Goal: Information Seeking & Learning: Learn about a topic

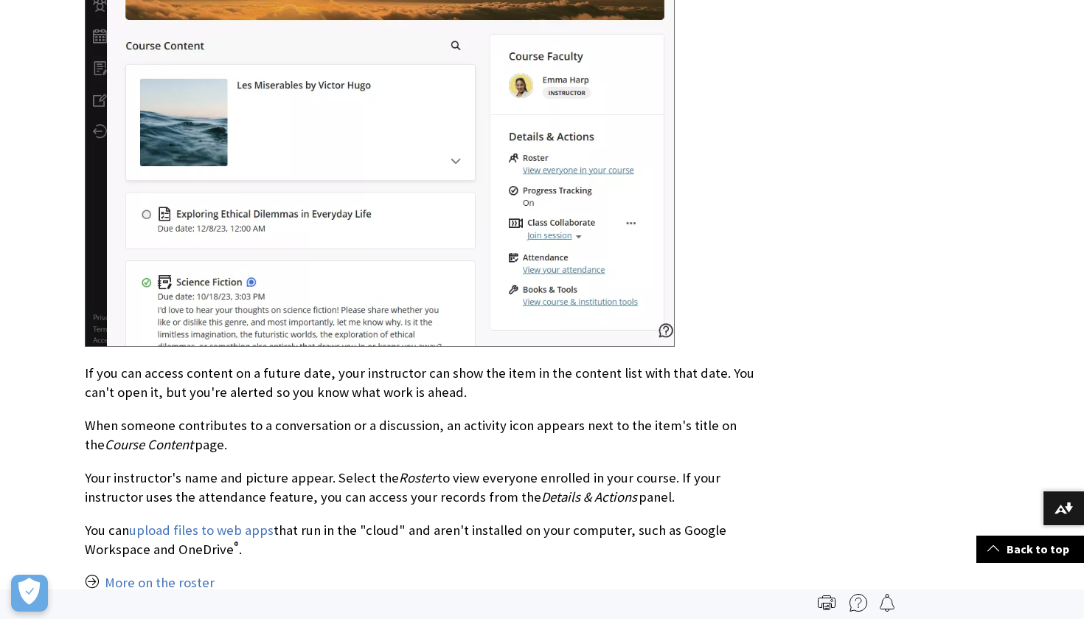
scroll to position [1374, 0]
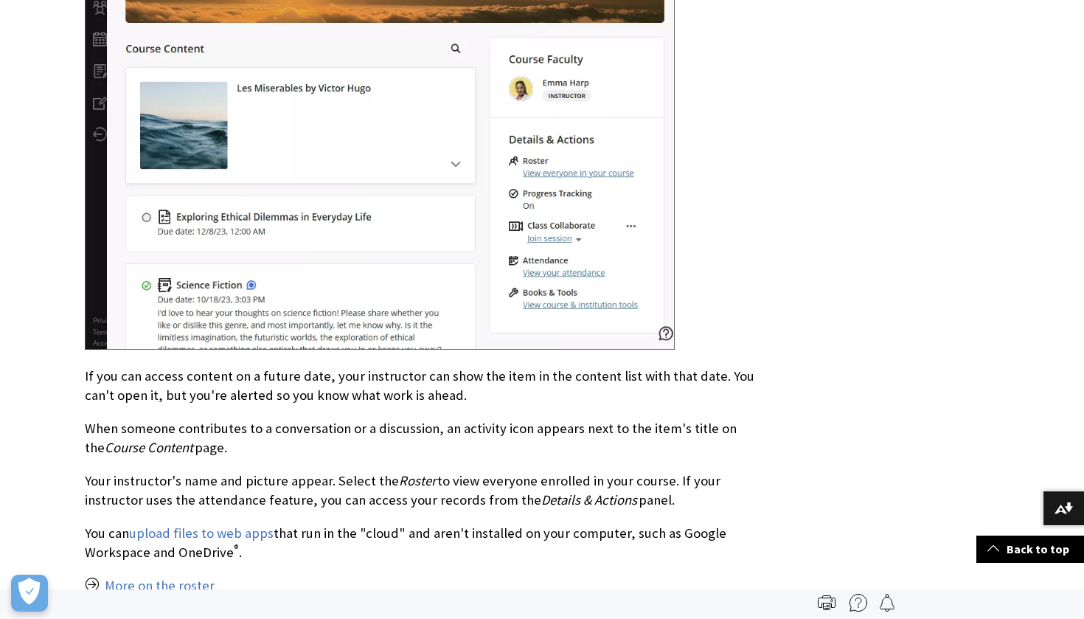
click at [358, 178] on img at bounding box center [380, 78] width 590 height 543
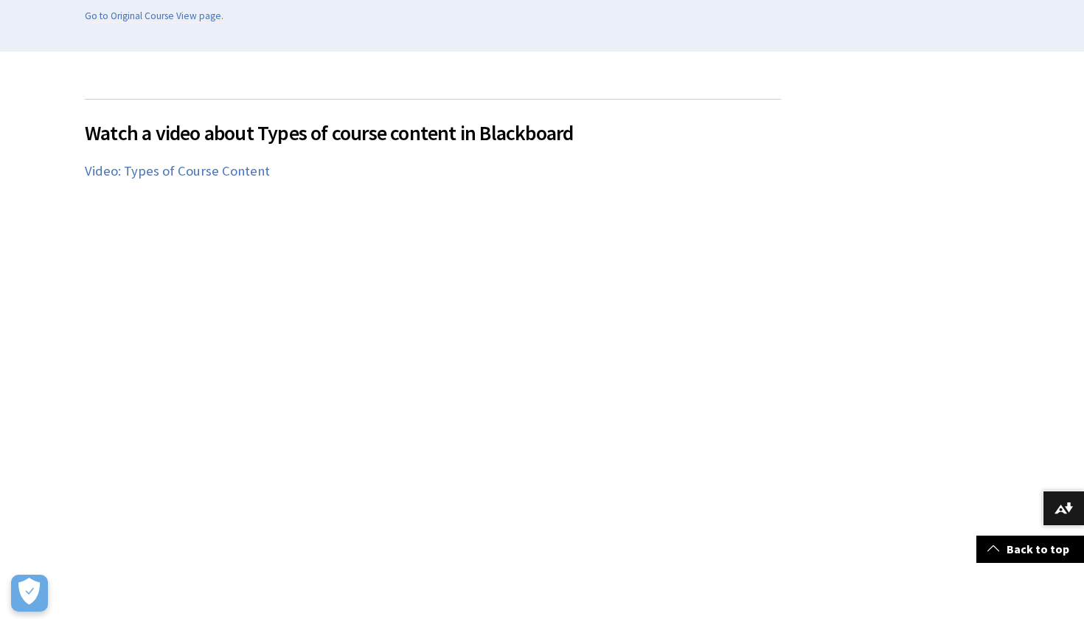
scroll to position [406, 0]
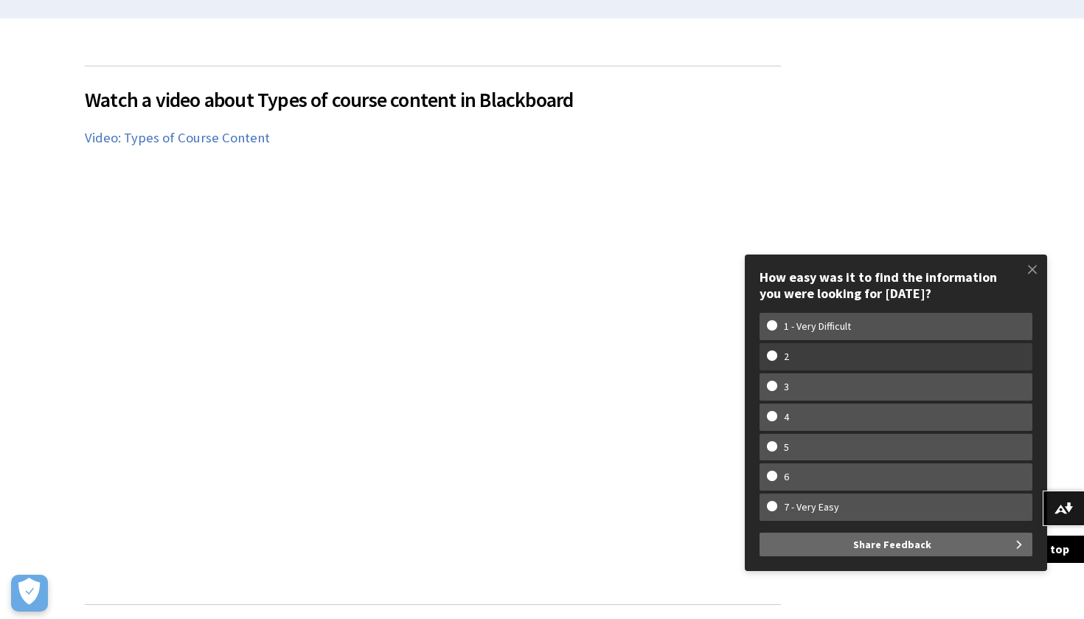
click at [883, 352] on label "2" at bounding box center [896, 356] width 273 height 27
click at [777, 352] on input "2" at bounding box center [772, 355] width 10 height 10
radio input "true"
click at [883, 367] on label "2" at bounding box center [896, 356] width 273 height 27
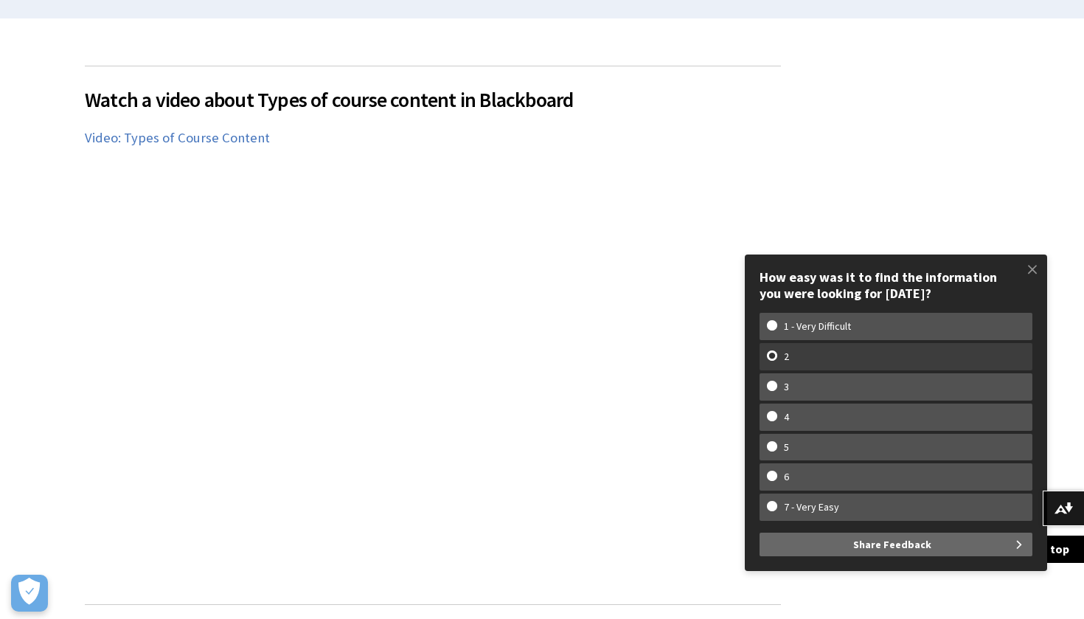
click at [777, 360] on input "2" at bounding box center [772, 355] width 10 height 10
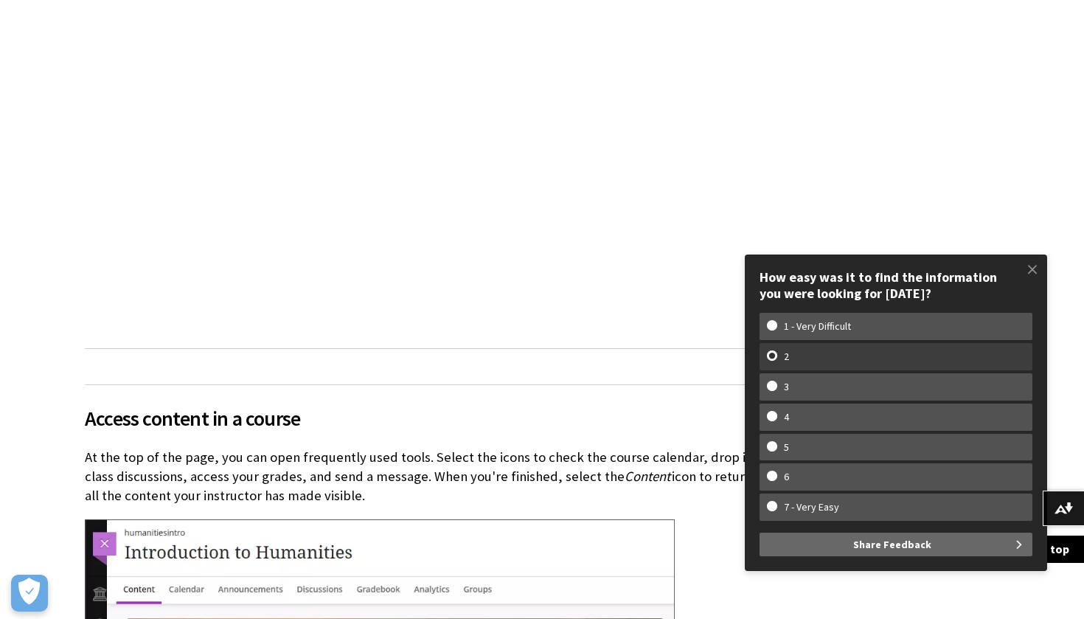
scroll to position [793, 0]
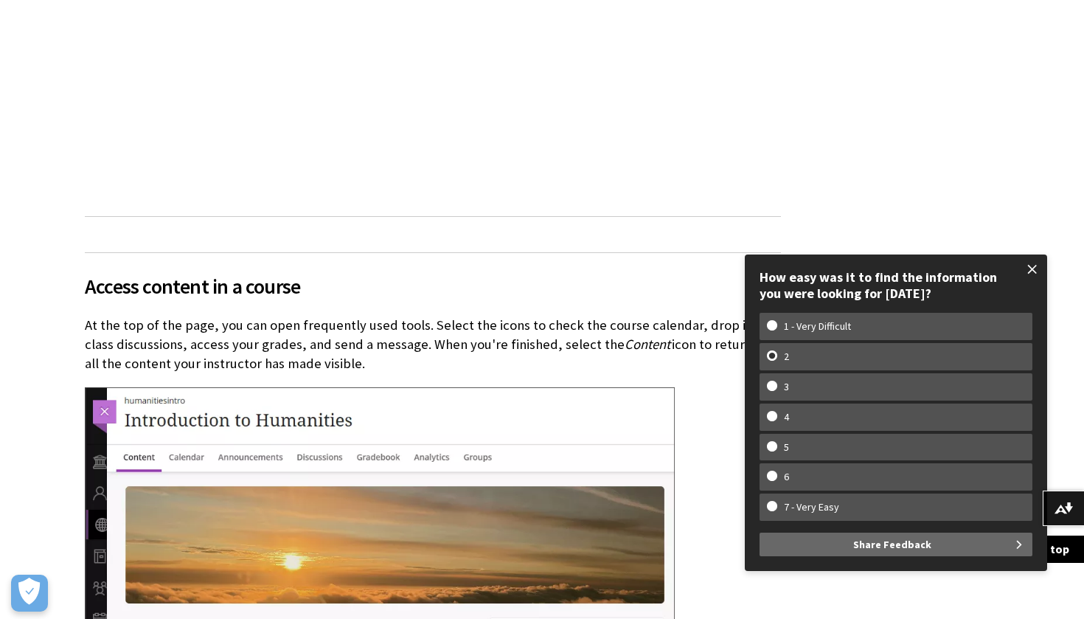
click at [1027, 272] on span at bounding box center [1032, 269] width 31 height 31
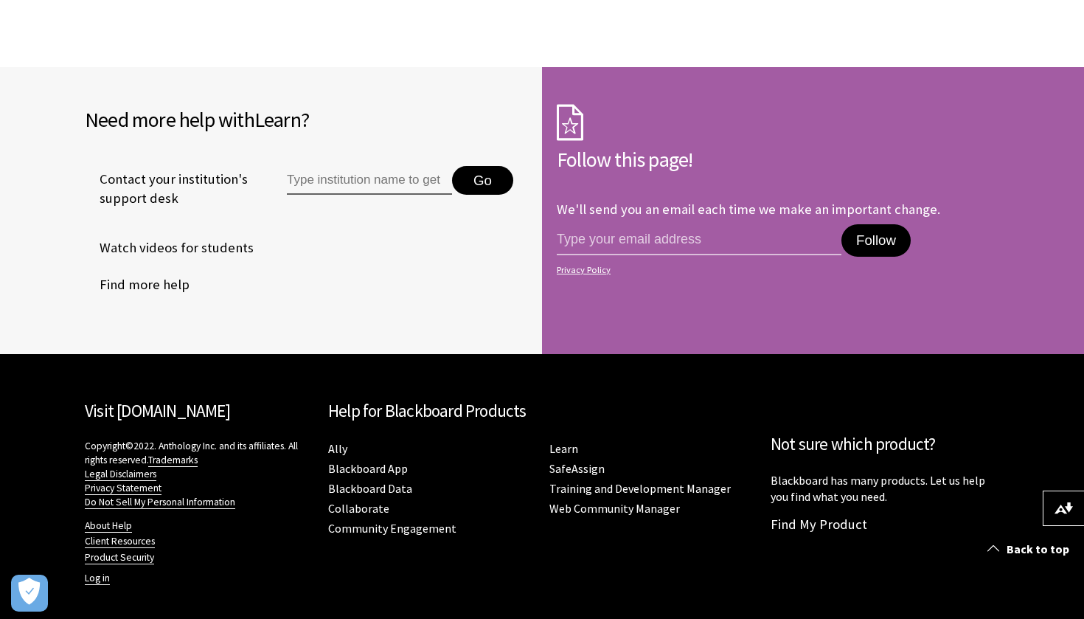
scroll to position [3018, 0]
click at [394, 182] on input "Type institution name to get support" at bounding box center [369, 180] width 165 height 29
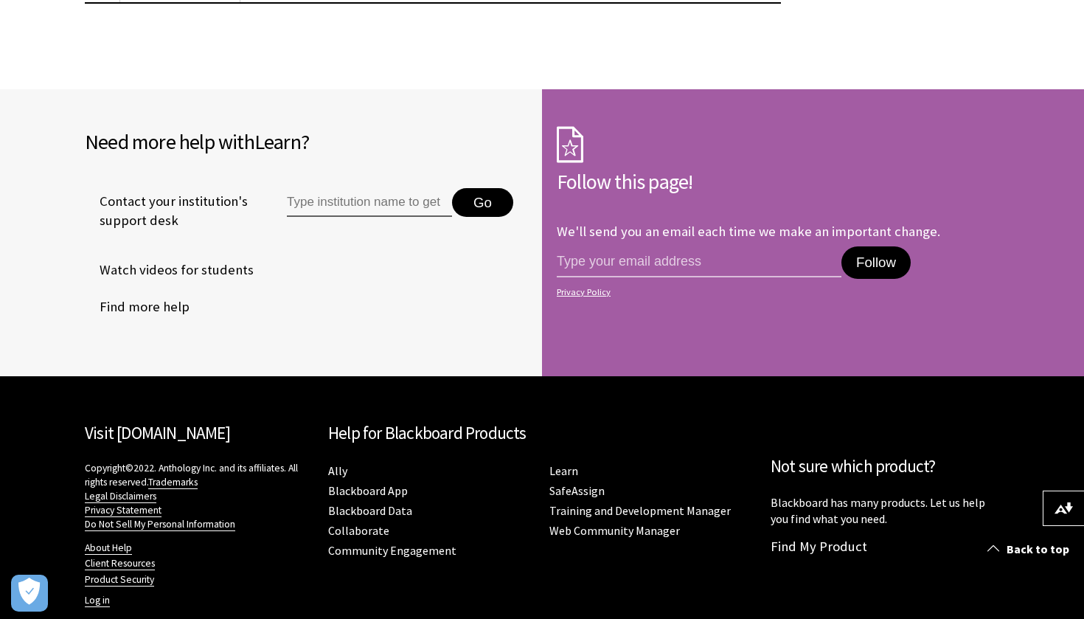
scroll to position [2995, 0]
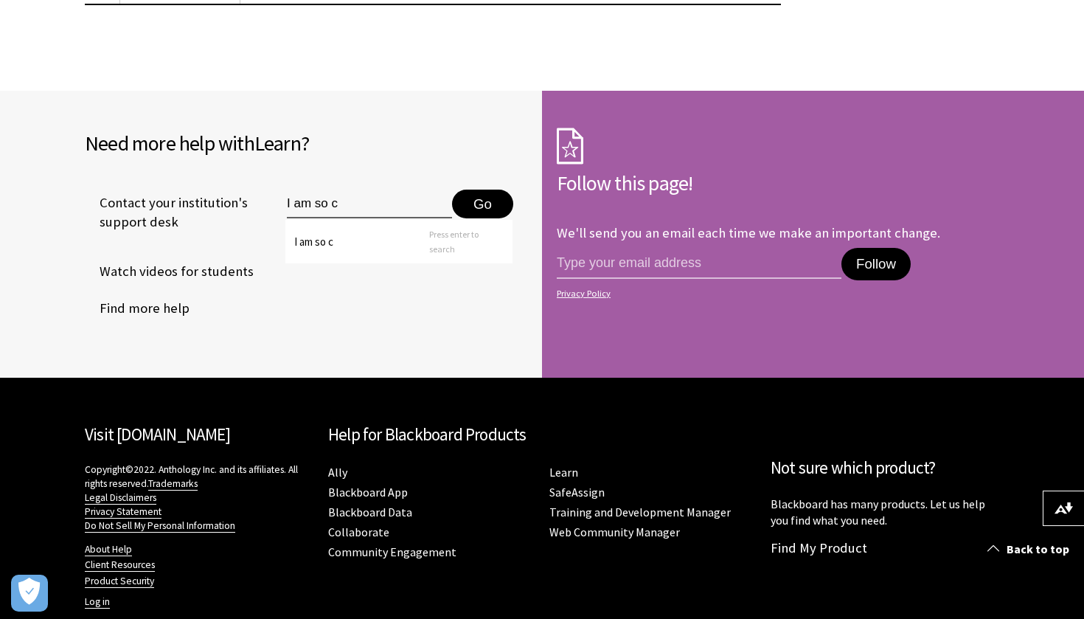
type input "I am so c"
click at [487, 195] on button "Go" at bounding box center [482, 204] width 61 height 29
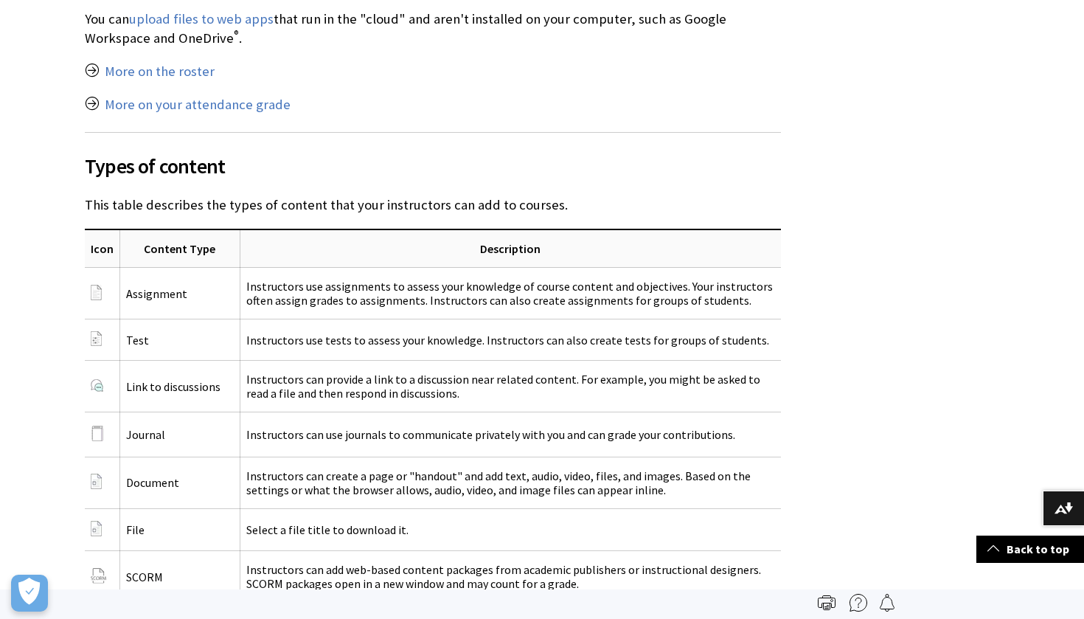
scroll to position [1810, 0]
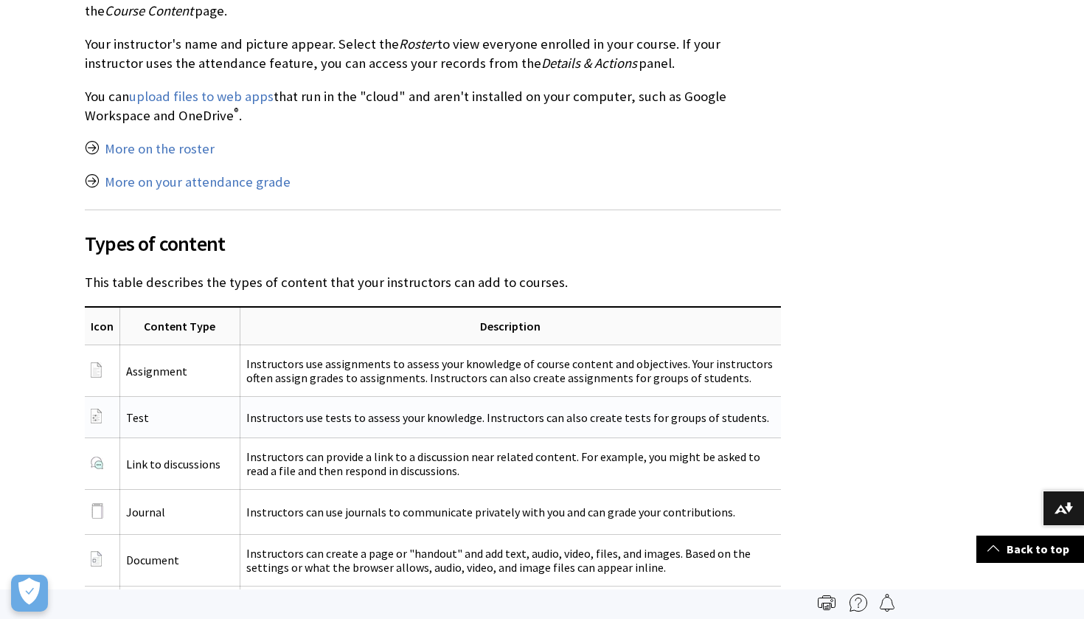
click at [479, 423] on td "Instructors use tests to assess your knowledge. Instructors can also create tes…" at bounding box center [510, 417] width 541 height 41
click at [479, 424] on td "Instructors use tests to assess your knowledge. Instructors can also create tes…" at bounding box center [510, 417] width 541 height 41
click at [465, 448] on td "Instructors can provide a link to a discussion near related content. For exampl…" at bounding box center [510, 464] width 541 height 52
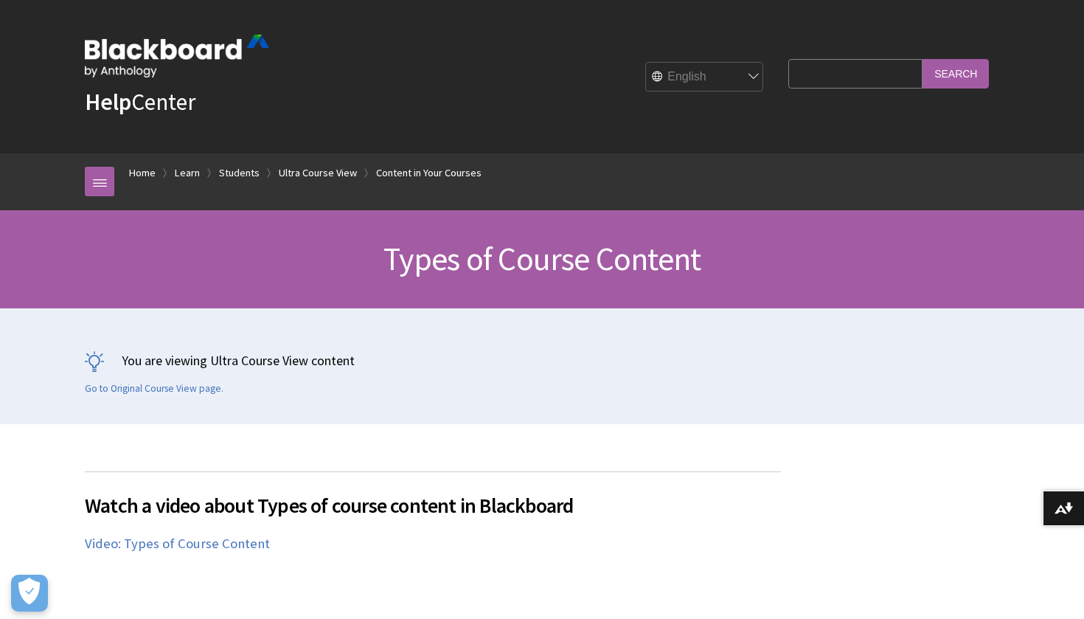
scroll to position [0, 0]
click at [97, 173] on link at bounding box center [99, 181] width 29 height 29
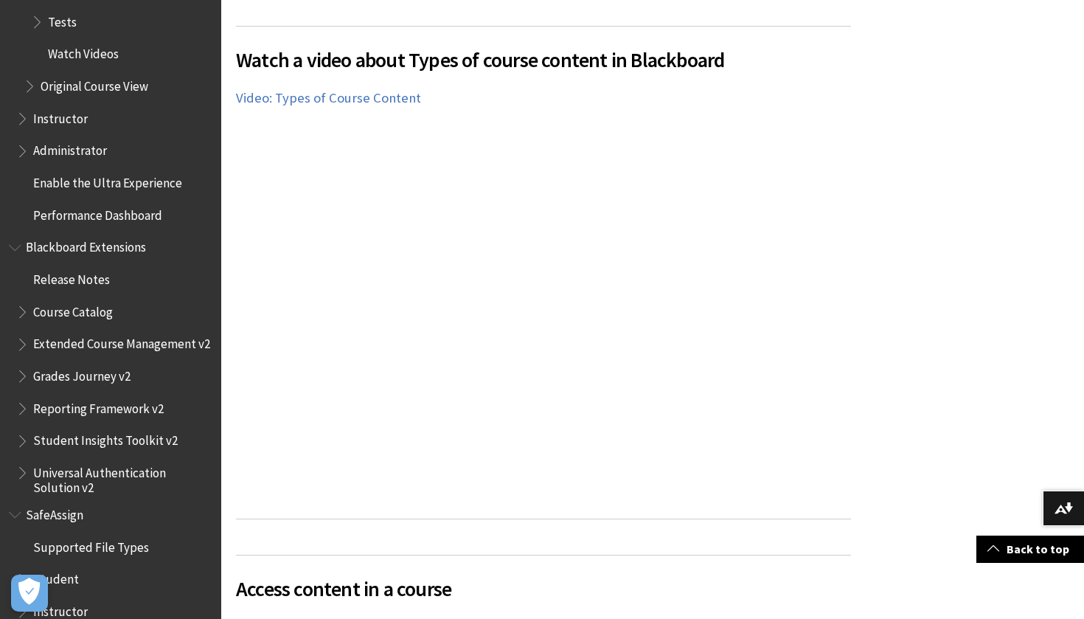
scroll to position [446, 0]
